Goal: Browse casually

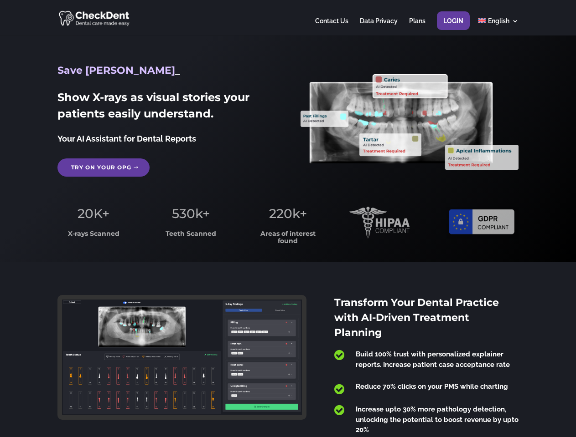
click at [288, 219] on span "220k+" at bounding box center [288, 213] width 38 height 15
click at [288, 18] on div at bounding box center [287, 18] width 460 height 36
click at [288, 219] on span "220k+" at bounding box center [288, 213] width 38 height 15
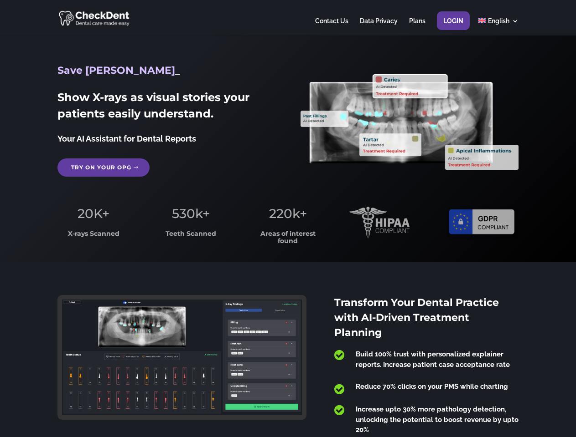
click at [288, 18] on div at bounding box center [287, 18] width 460 height 36
